Goal: Transaction & Acquisition: Purchase product/service

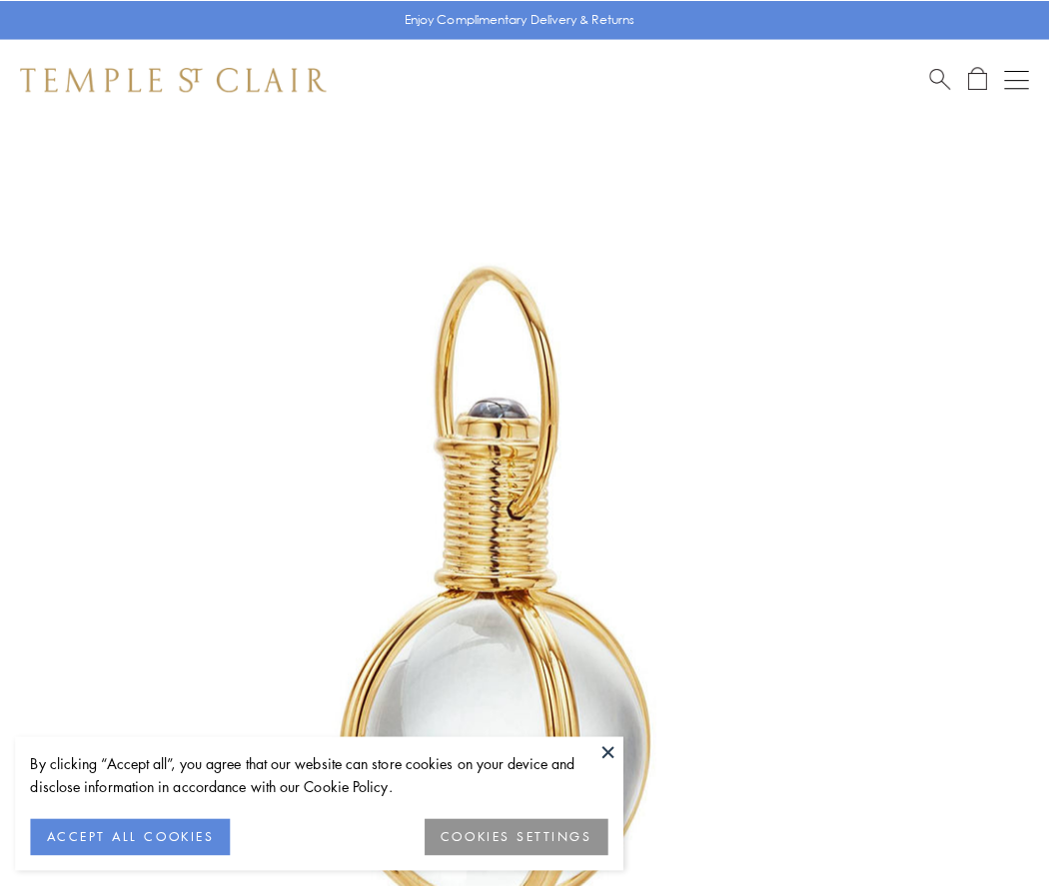
scroll to position [522, 0]
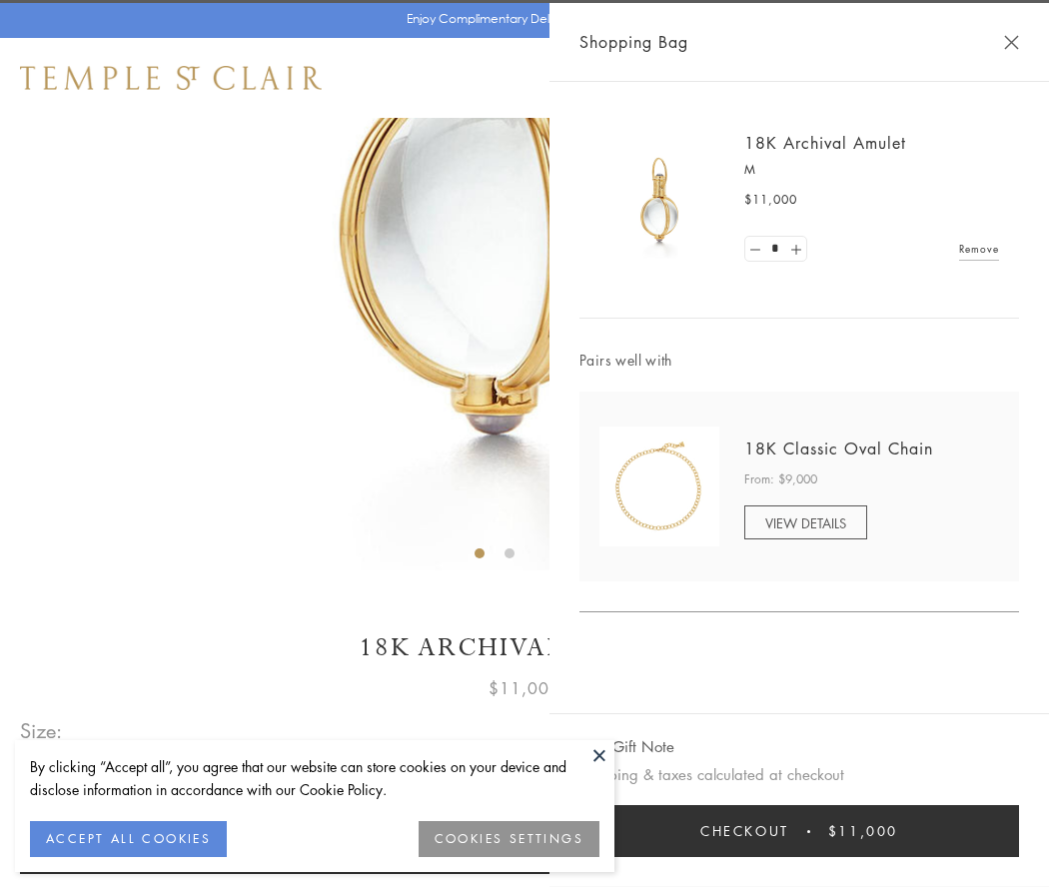
click at [799, 831] on button "Checkout $11,000" at bounding box center [799, 831] width 440 height 52
